Goal: Check status

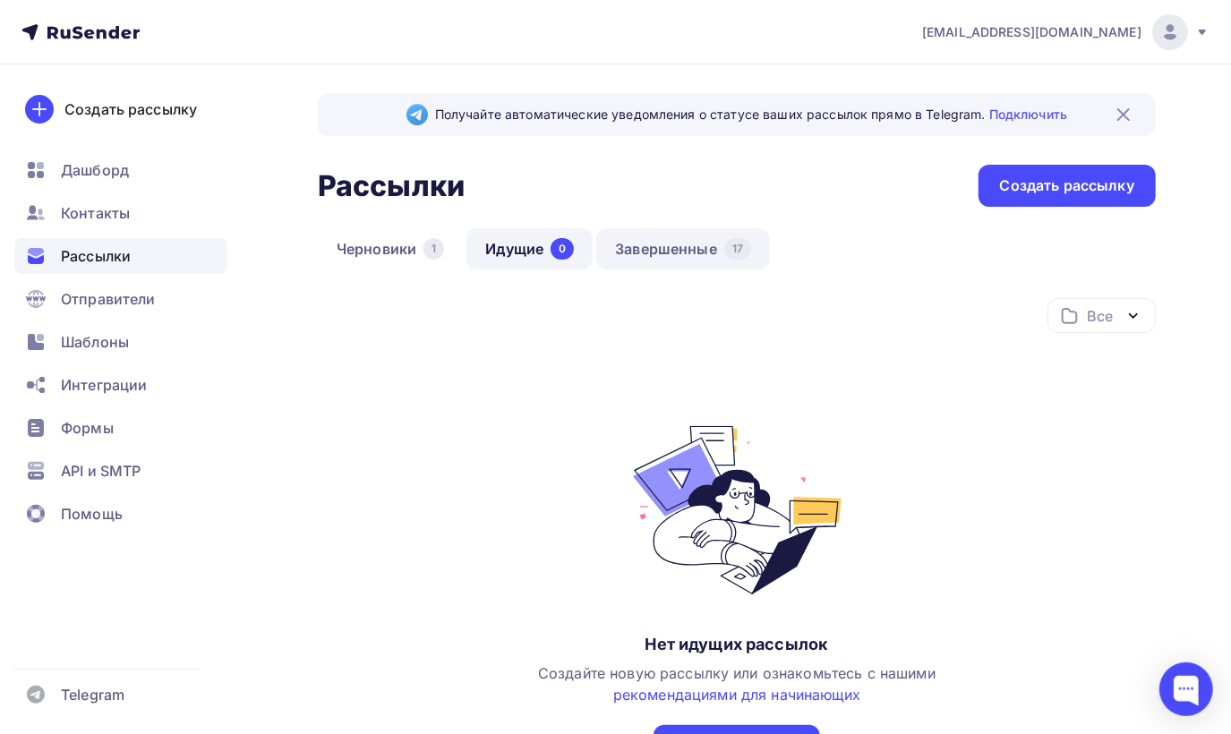
click at [690, 244] on link "Завершенные 17" at bounding box center [683, 248] width 174 height 41
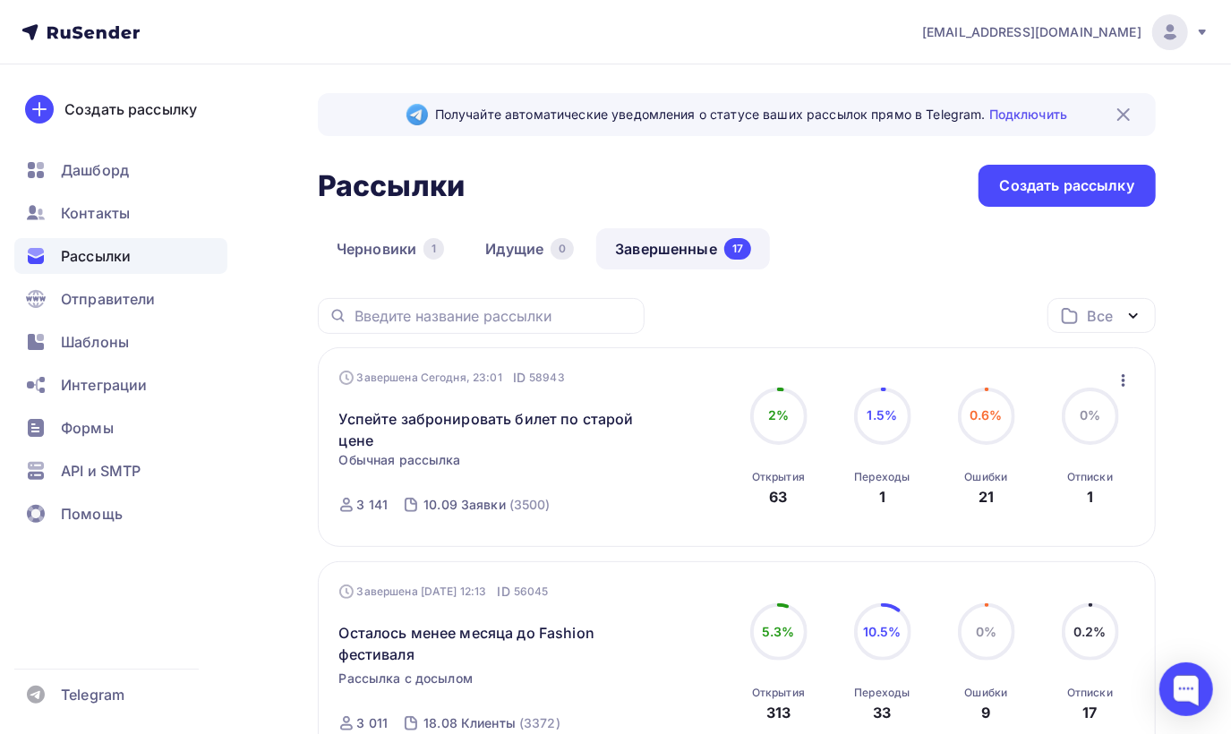
click at [883, 491] on div "1" at bounding box center [882, 496] width 6 height 21
click at [883, 419] on span "1.5%" at bounding box center [883, 414] width 30 height 15
click at [621, 411] on link "Успейте забронировать билет по старой цене" at bounding box center [492, 429] width 307 height 43
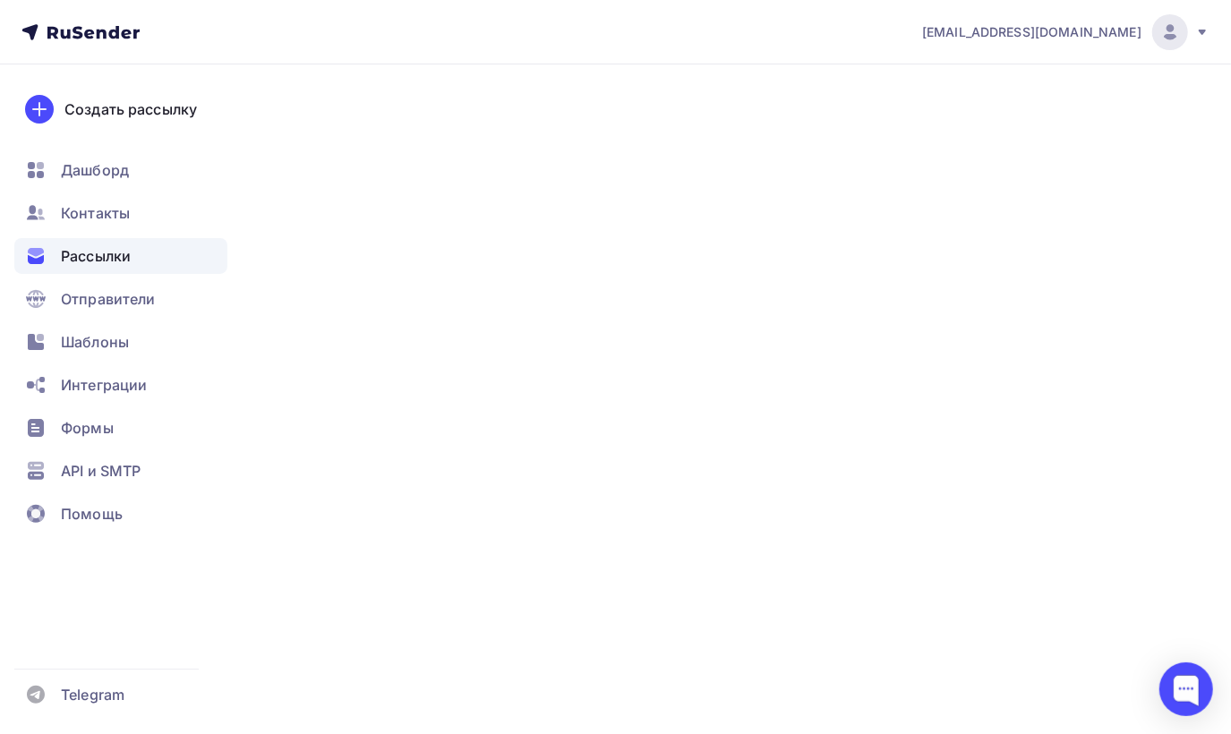
click at [621, 411] on link "Успейте забронировать билет по старой цене" at bounding box center [492, 429] width 307 height 43
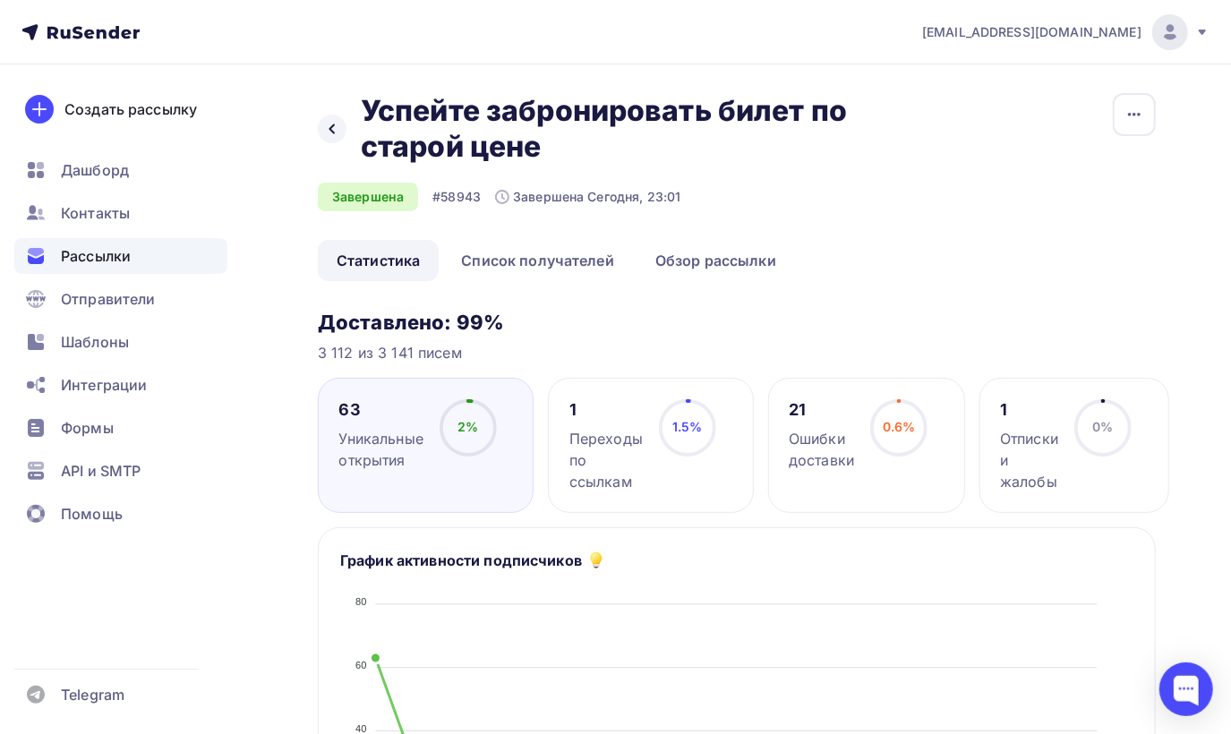
click at [655, 435] on div "1.5% 1.5%" at bounding box center [688, 435] width 90 height 72
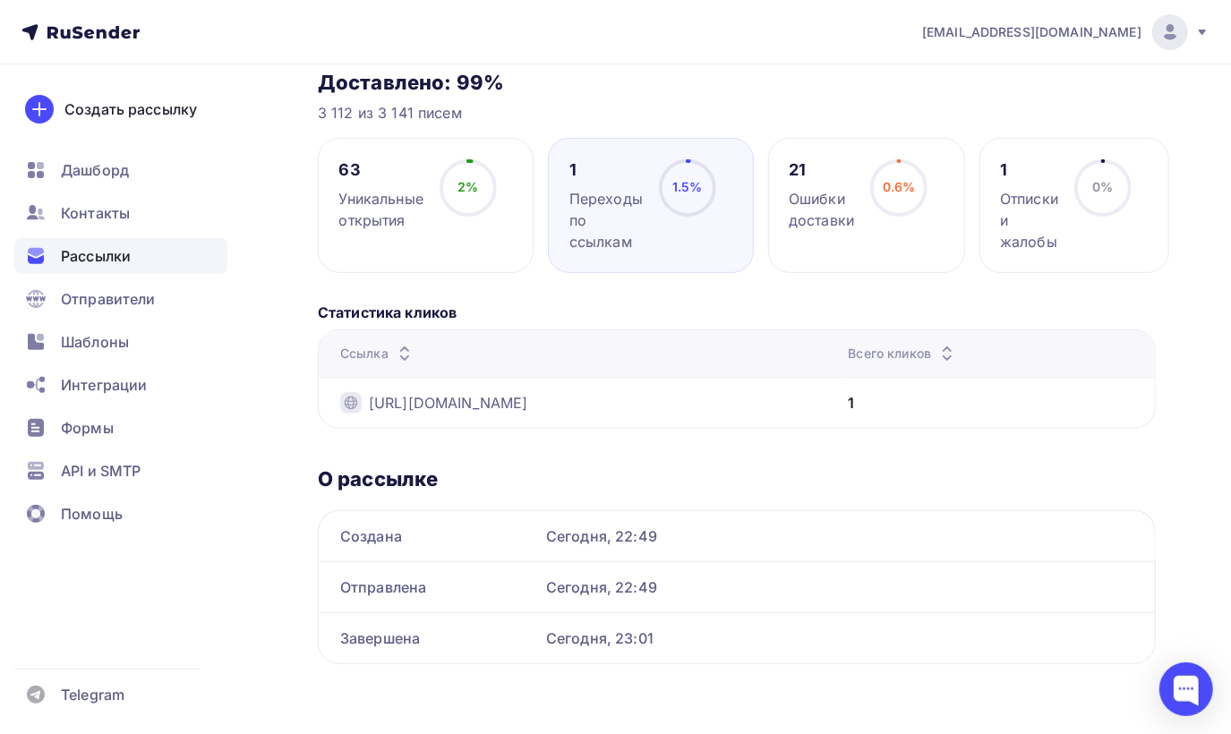
scroll to position [150, 0]
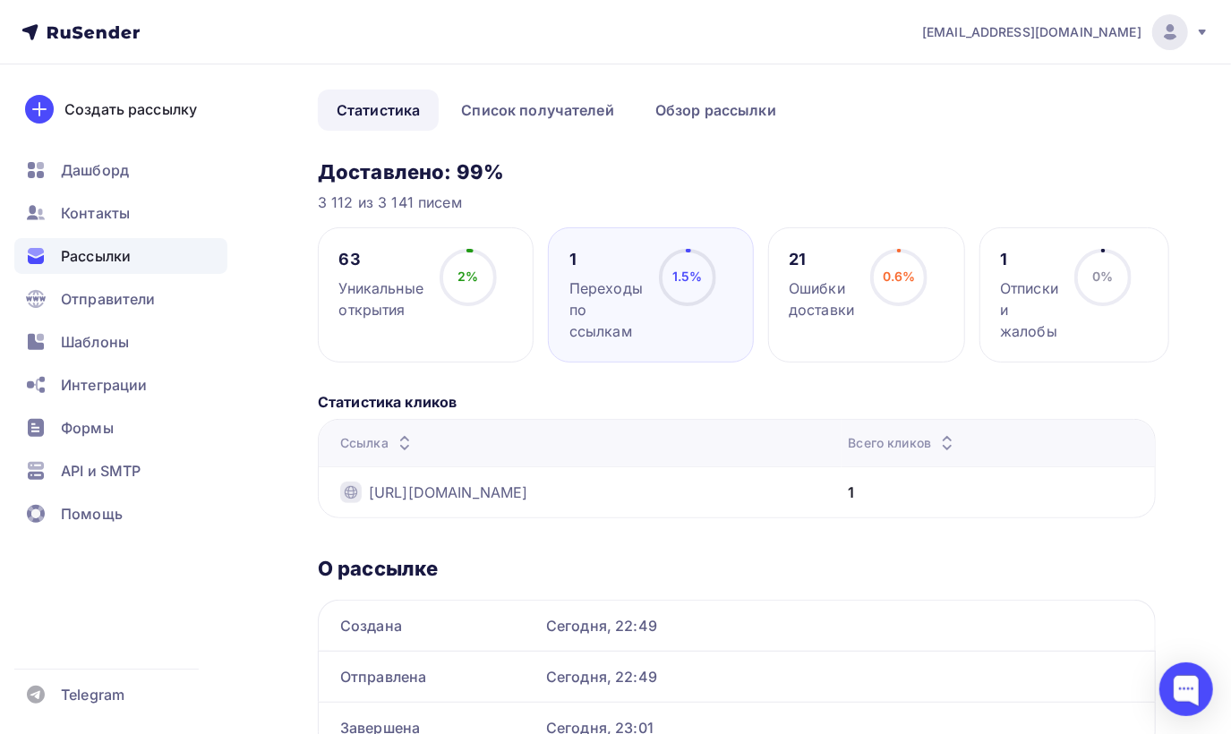
click at [679, 280] on span "1.5%" at bounding box center [687, 276] width 30 height 15
click at [0, 0] on icon at bounding box center [0, 0] width 0 height 0
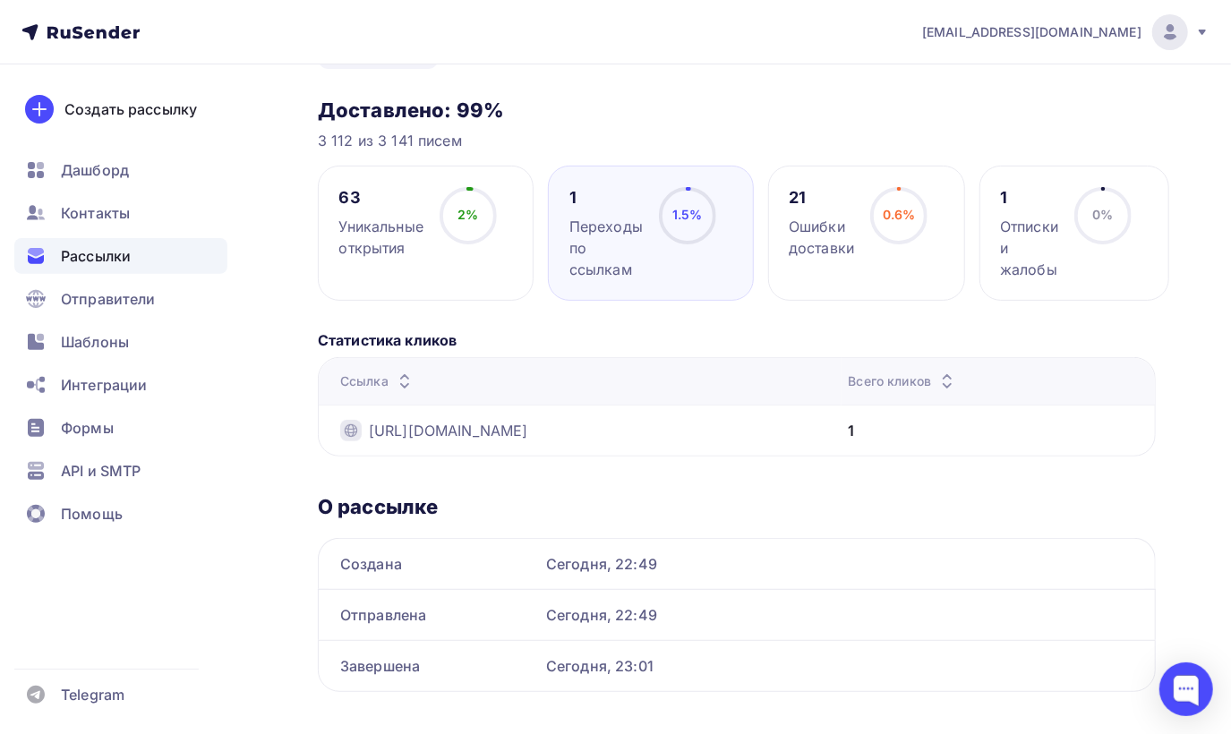
scroll to position [240, 0]
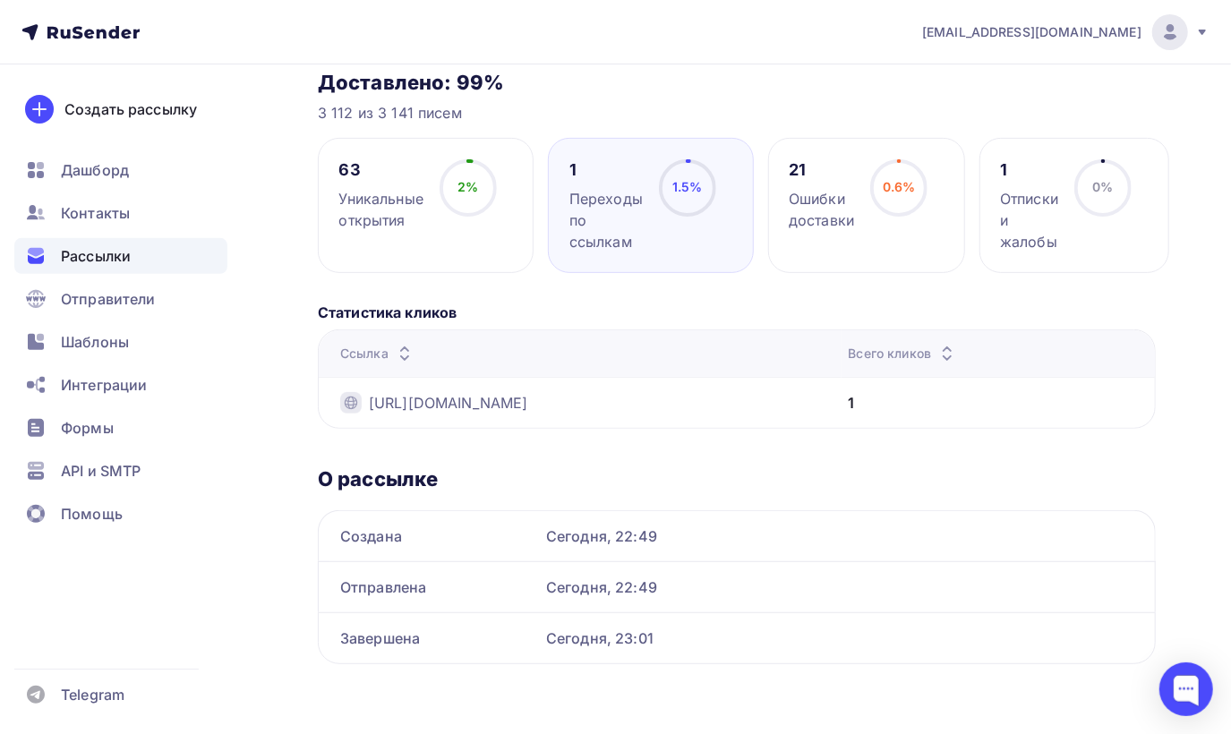
click at [1101, 197] on circle at bounding box center [1103, 188] width 54 height 54
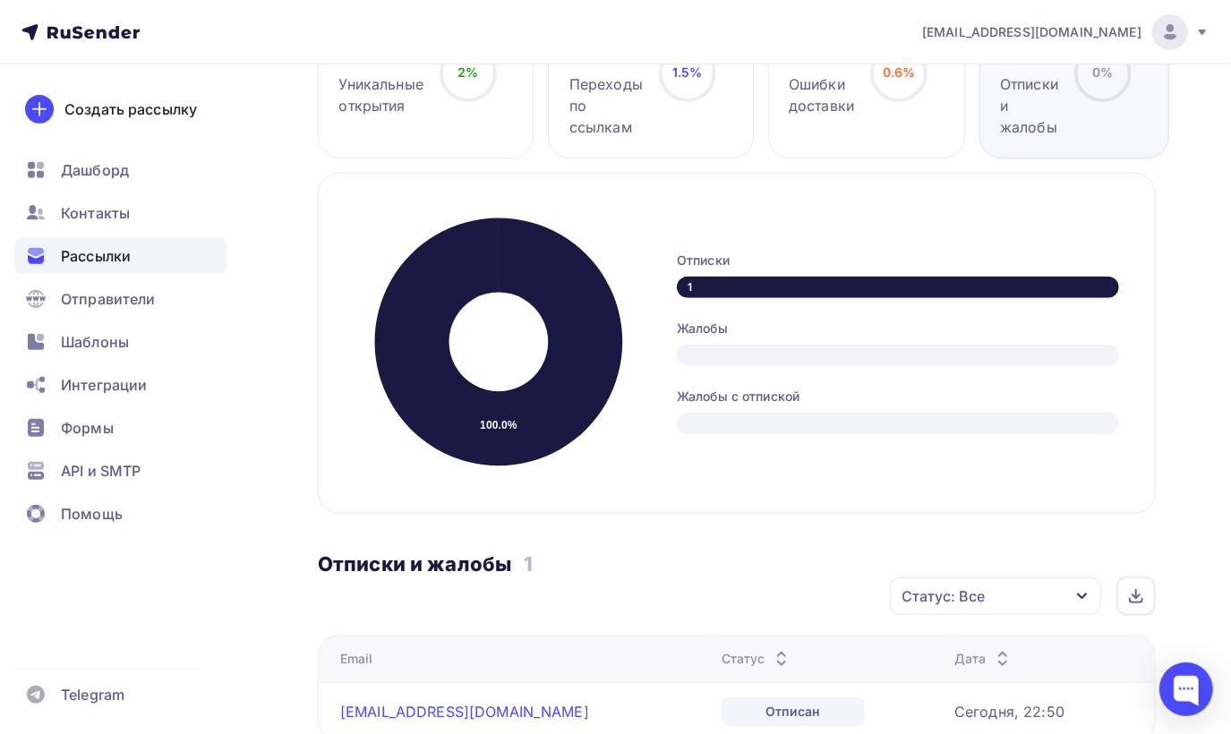
scroll to position [150, 0]
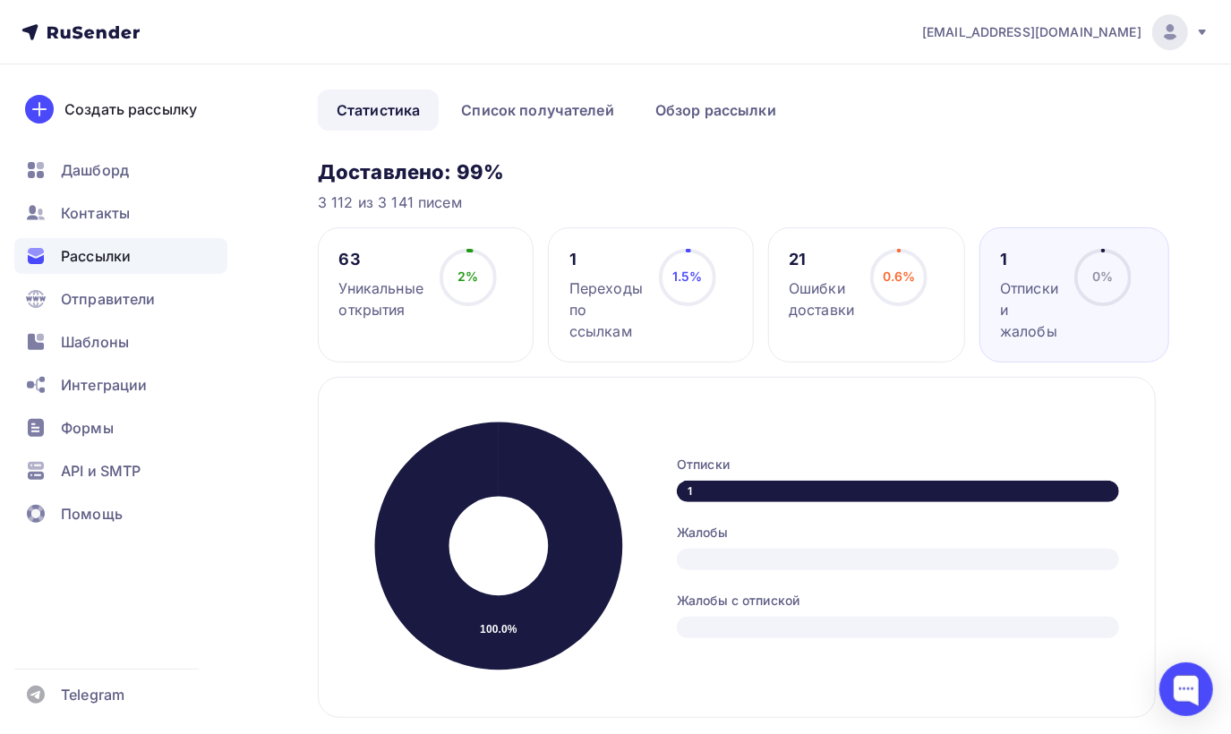
click at [688, 269] on span "1.5%" at bounding box center [687, 276] width 30 height 15
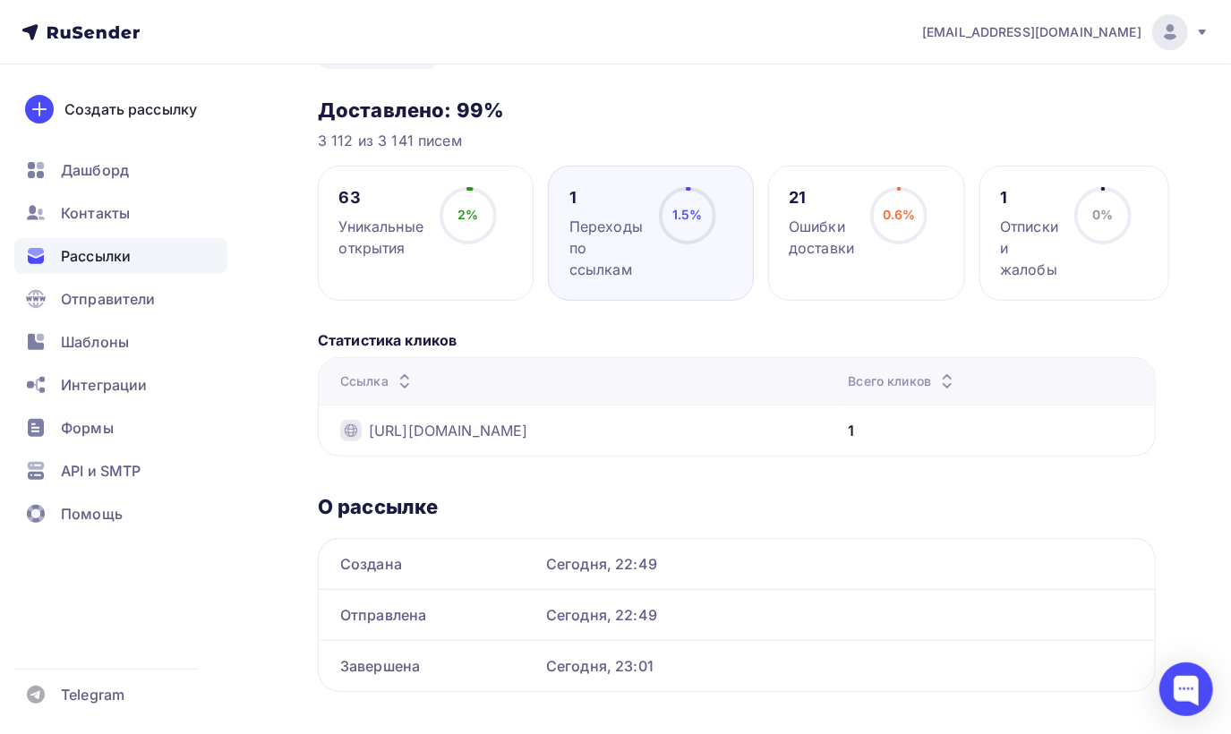
scroll to position [240, 0]
